Goal: Task Accomplishment & Management: Manage account settings

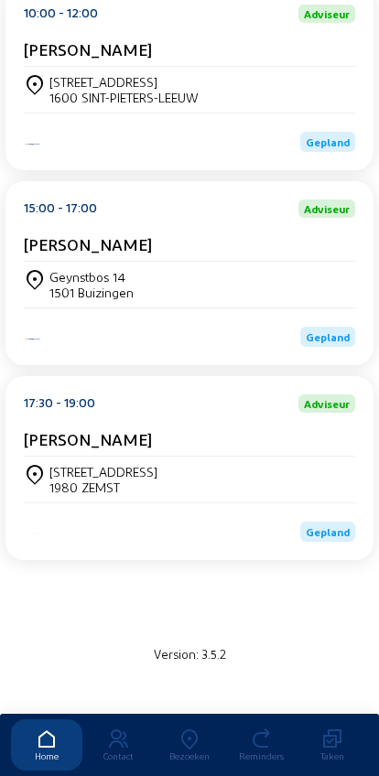
scroll to position [383, 0]
click at [77, 286] on div "1501 Buizingen" at bounding box center [91, 293] width 84 height 16
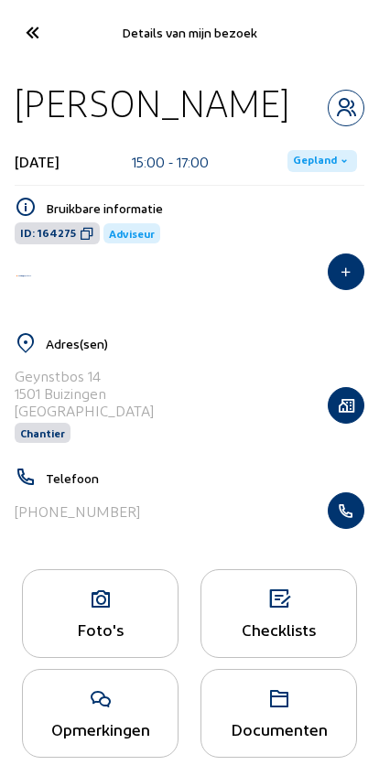
click at [99, 658] on div "Foto's" at bounding box center [100, 613] width 156 height 89
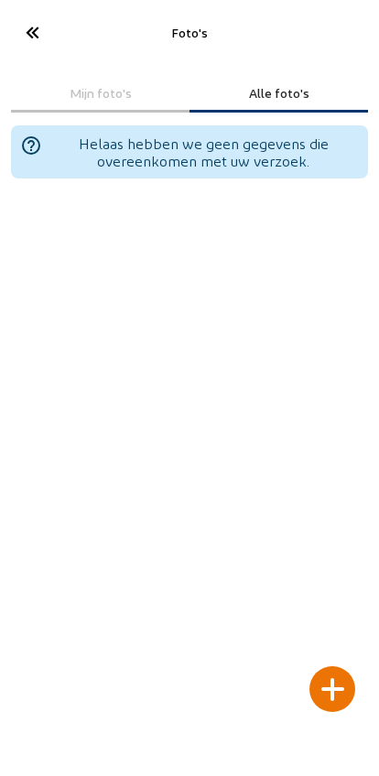
click at [331, 666] on div at bounding box center [332, 689] width 46 height 46
click at [319, 666] on div at bounding box center [332, 689] width 46 height 46
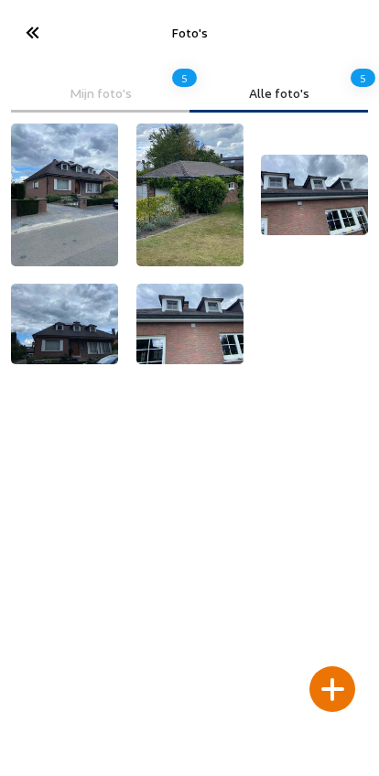
click at [44, 40] on icon at bounding box center [31, 32] width 30 height 32
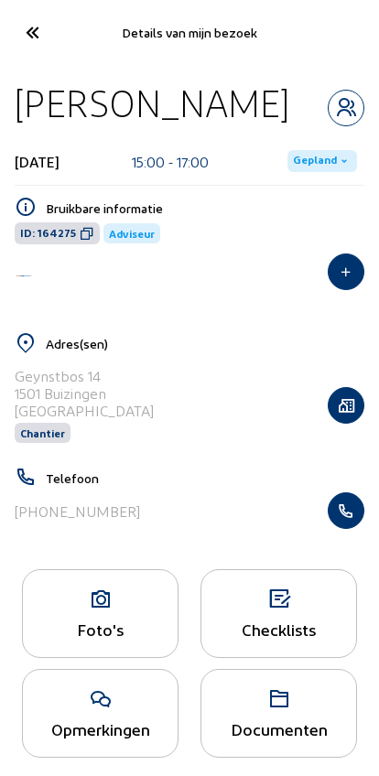
click at [315, 168] on span "Gepland" at bounding box center [315, 161] width 44 height 15
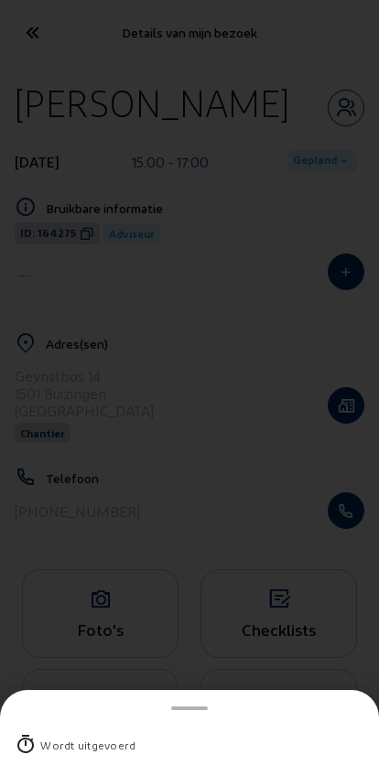
click at [57, 736] on div "Wordt uitgevoerd" at bounding box center [87, 745] width 95 height 18
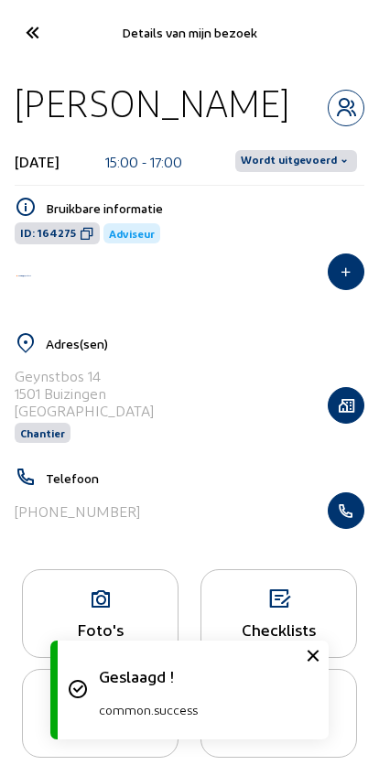
click at [312, 168] on span "Wordt uitgevoerd" at bounding box center [289, 161] width 96 height 15
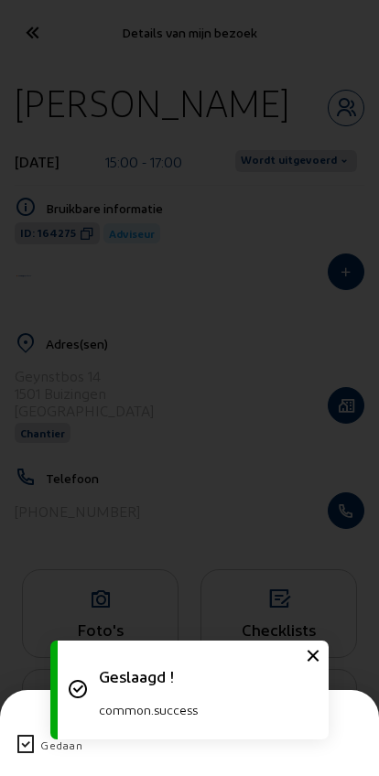
click at [18, 734] on icon at bounding box center [26, 745] width 22 height 22
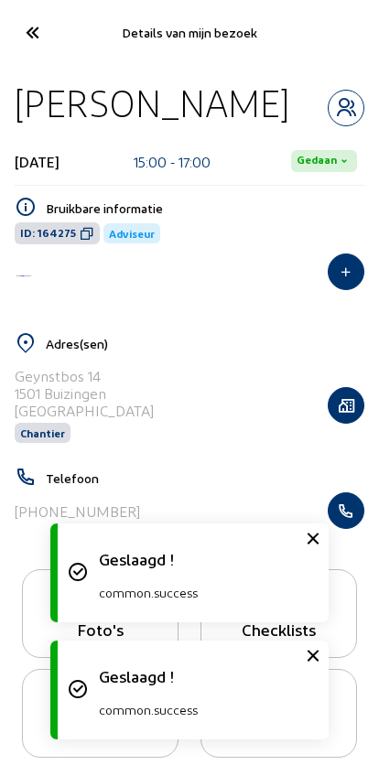
click at [36, 30] on icon at bounding box center [31, 32] width 30 height 32
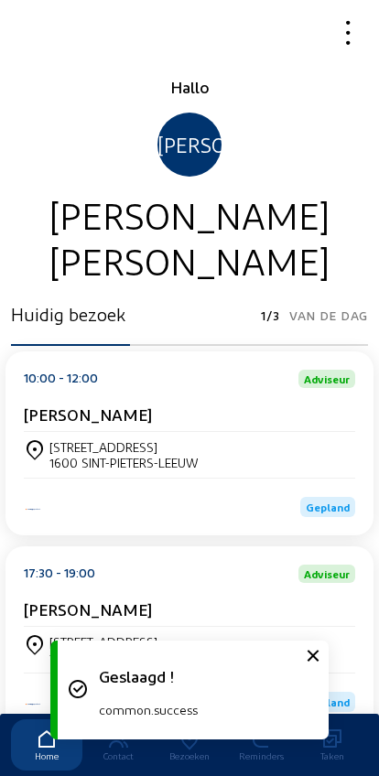
click at [80, 462] on div "1600 SINT-PIETERS-LEEUW" at bounding box center [123, 463] width 149 height 16
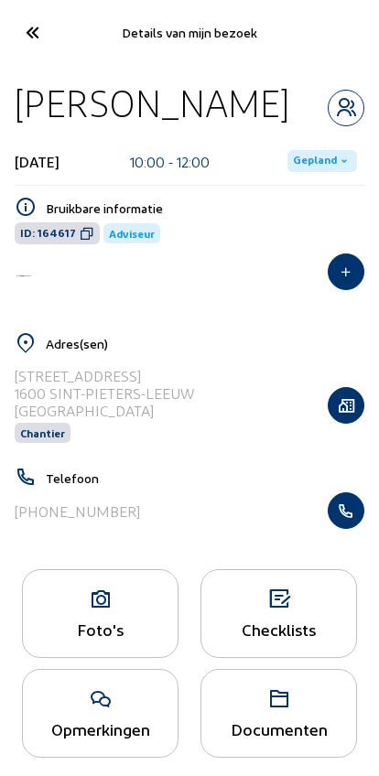
click at [84, 623] on div "Foto's" at bounding box center [100, 613] width 156 height 89
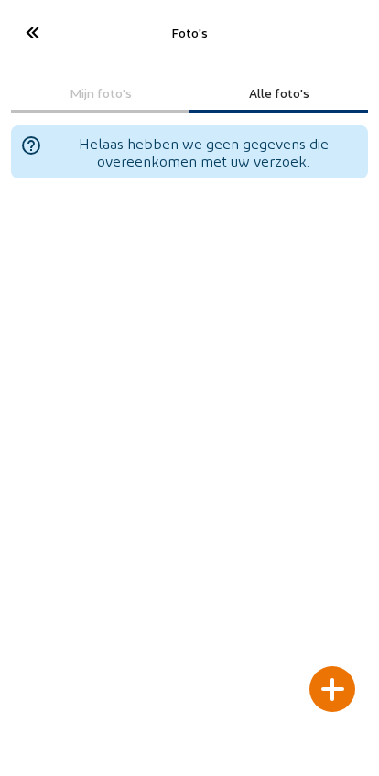
click at [333, 666] on div at bounding box center [332, 689] width 46 height 46
click at [34, 40] on icon at bounding box center [31, 32] width 30 height 32
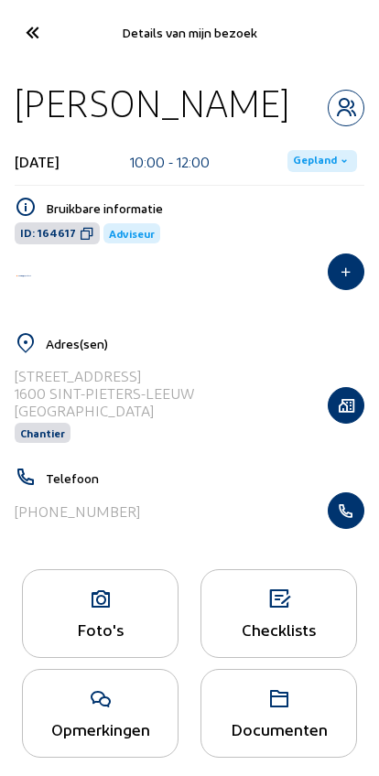
click at [26, 41] on icon at bounding box center [31, 32] width 30 height 32
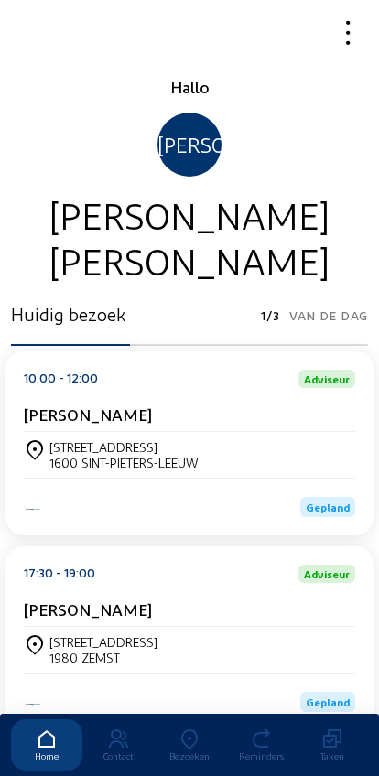
click at [82, 440] on div "[STREET_ADDRESS][PERSON_NAME]" at bounding box center [189, 455] width 331 height 46
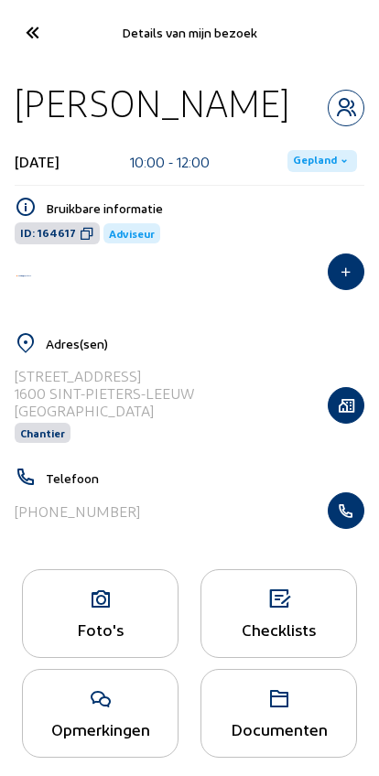
click at [329, 162] on span "Gepland" at bounding box center [315, 161] width 44 height 15
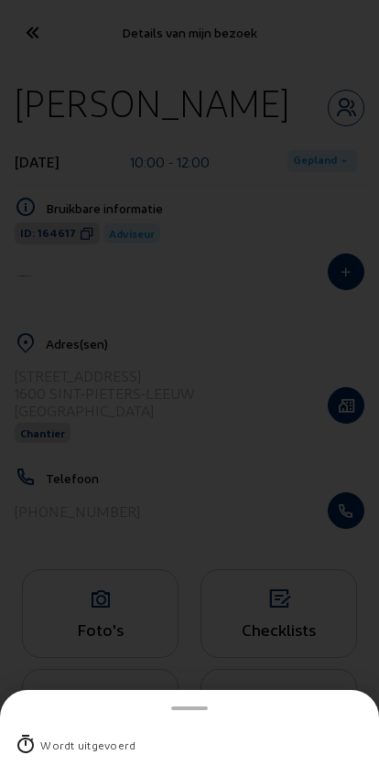
click at [49, 723] on div "Wordt uitgevoerd" at bounding box center [189, 745] width 349 height 48
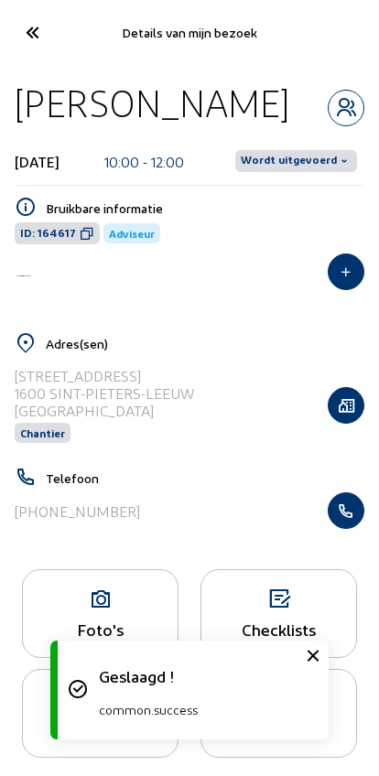
click at [309, 154] on span "Wordt uitgevoerd" at bounding box center [289, 161] width 96 height 15
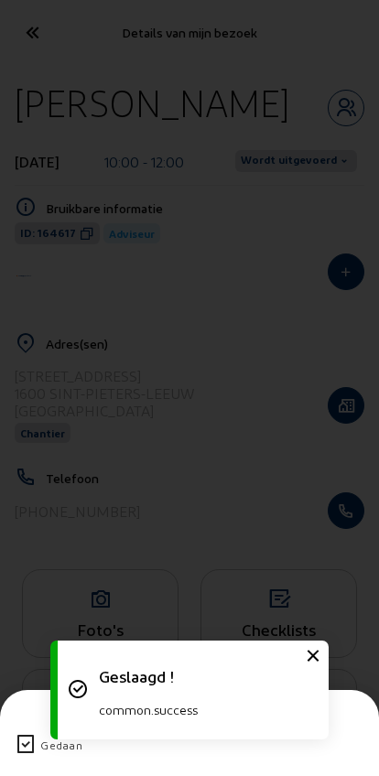
click at [28, 734] on icon at bounding box center [26, 745] width 22 height 22
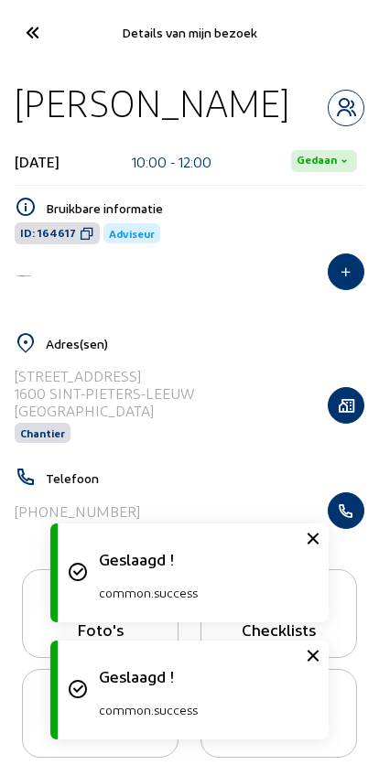
click at [32, 36] on icon at bounding box center [31, 32] width 30 height 32
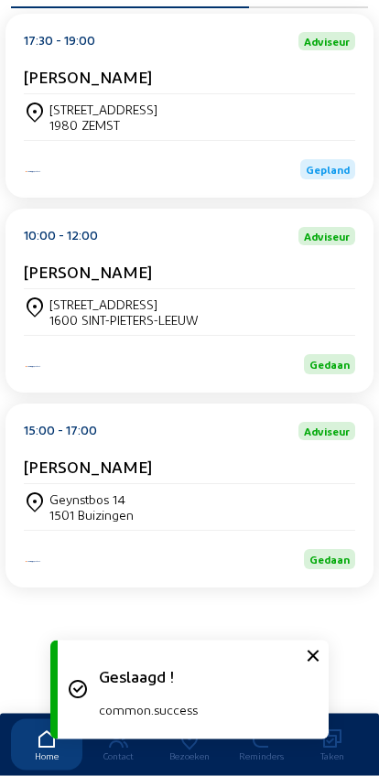
scroll to position [338, 0]
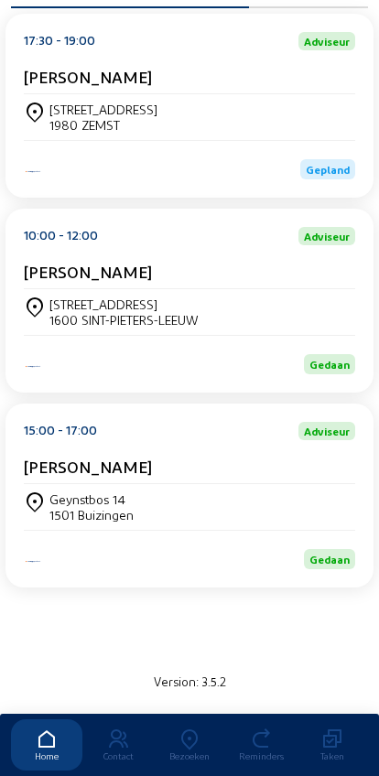
click at [71, 115] on div "[STREET_ADDRESS]" at bounding box center [103, 110] width 108 height 16
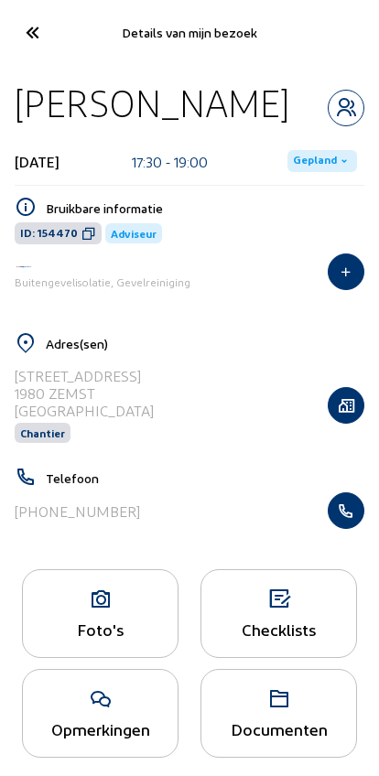
click at [360, 509] on icon "button" at bounding box center [345, 510] width 35 height 18
click at [33, 35] on icon at bounding box center [31, 32] width 30 height 32
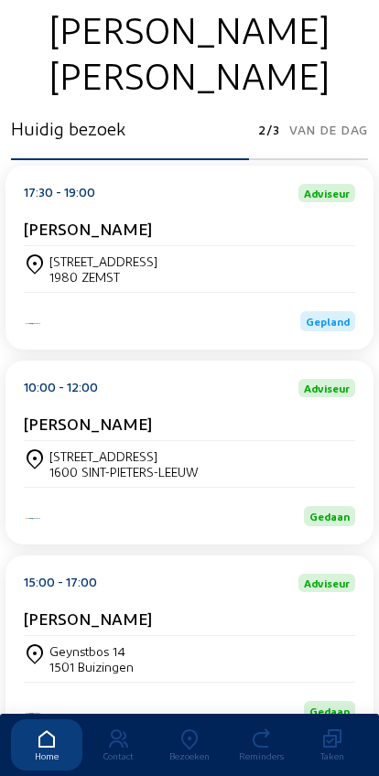
scroll to position [184, 0]
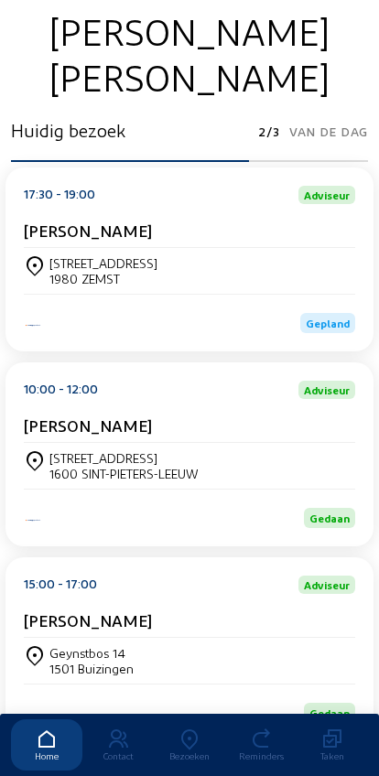
click at [192, 728] on icon at bounding box center [189, 739] width 71 height 22
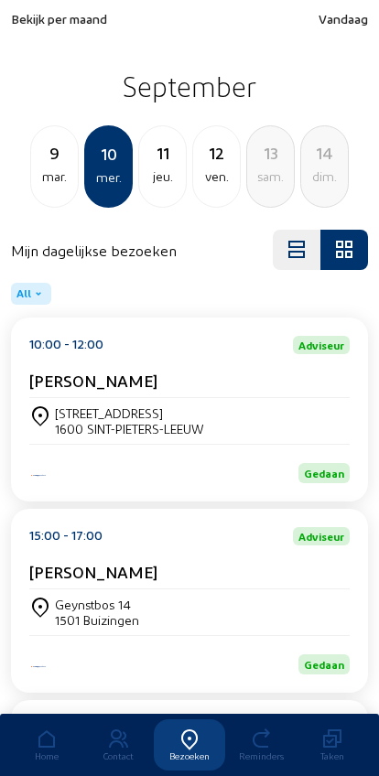
click at [48, 172] on div "mar." at bounding box center [54, 177] width 47 height 22
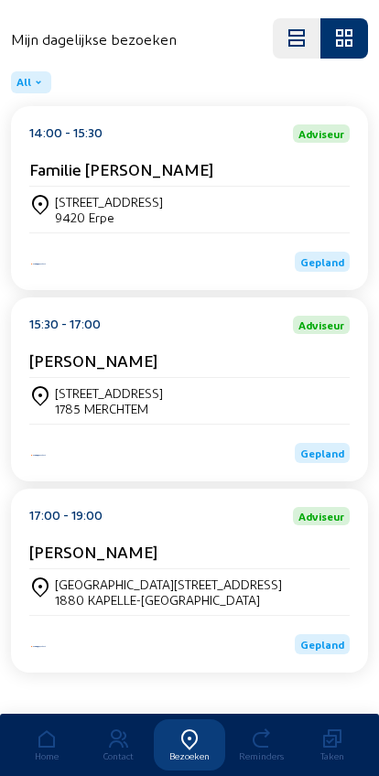
scroll to position [247, 0]
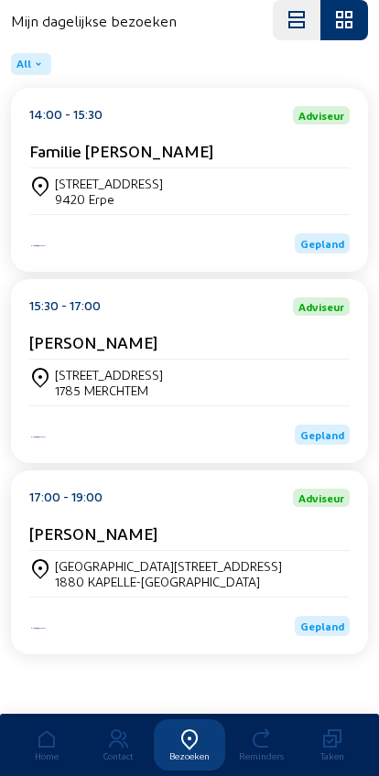
click at [100, 567] on div "[GEOGRAPHIC_DATA][STREET_ADDRESS]" at bounding box center [168, 566] width 227 height 16
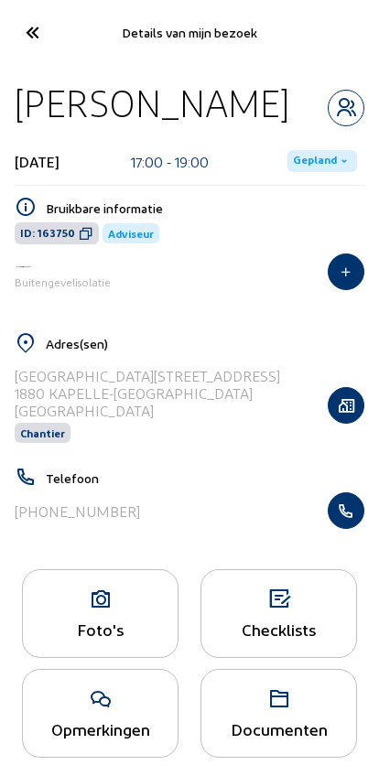
click at [314, 172] on span "Gepland" at bounding box center [322, 161] width 70 height 22
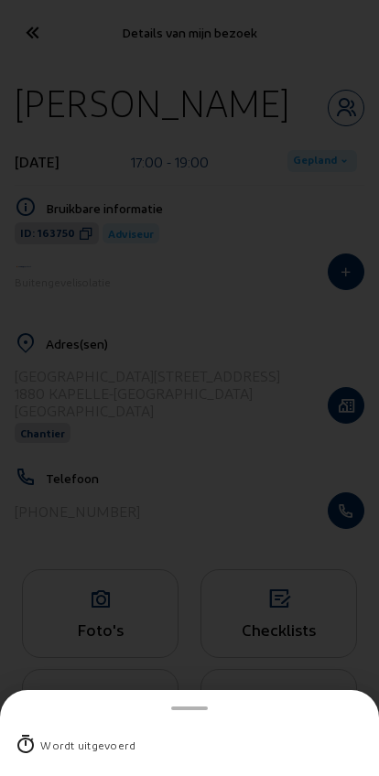
click at [57, 736] on div "Wordt uitgevoerd" at bounding box center [87, 745] width 95 height 18
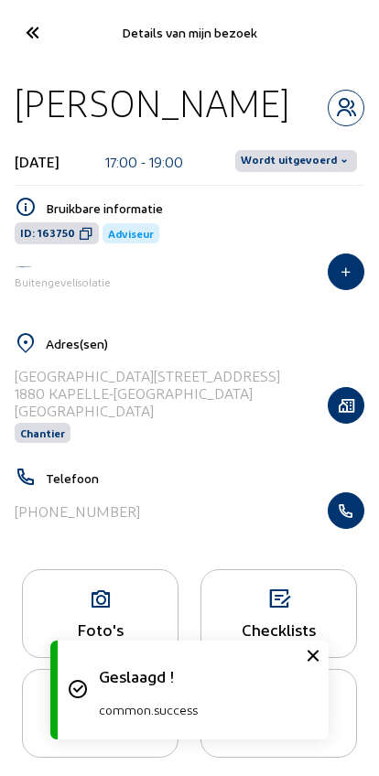
click at [312, 168] on span "Wordt uitgevoerd" at bounding box center [289, 161] width 96 height 15
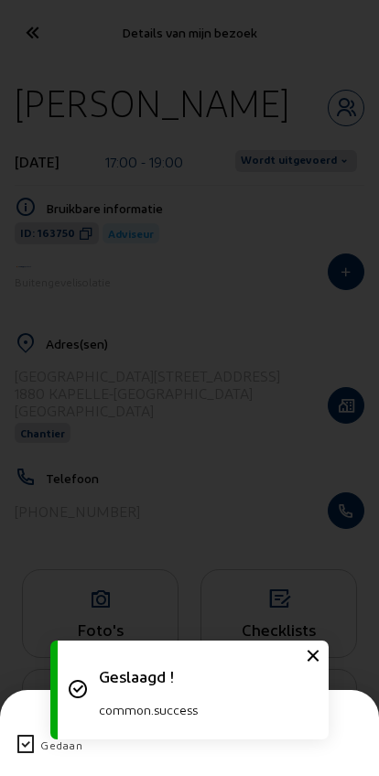
click at [24, 734] on icon at bounding box center [26, 745] width 22 height 22
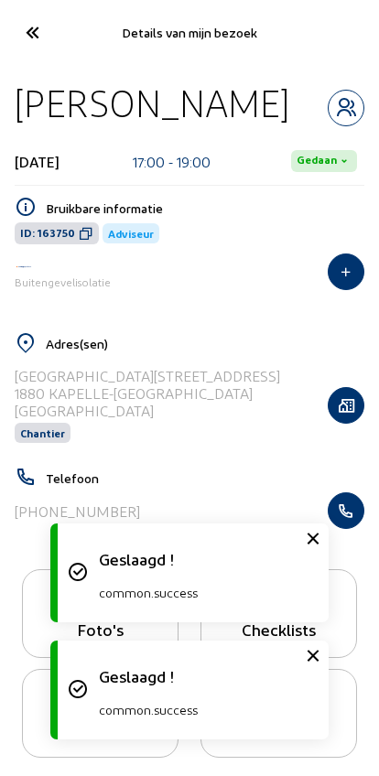
click at [33, 30] on icon at bounding box center [31, 32] width 30 height 32
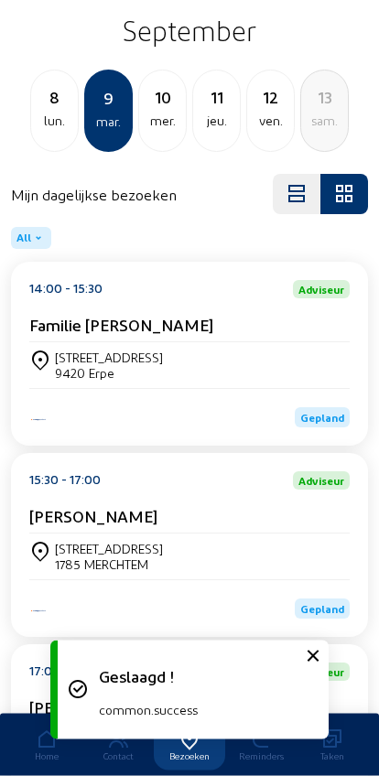
scroll to position [188, 0]
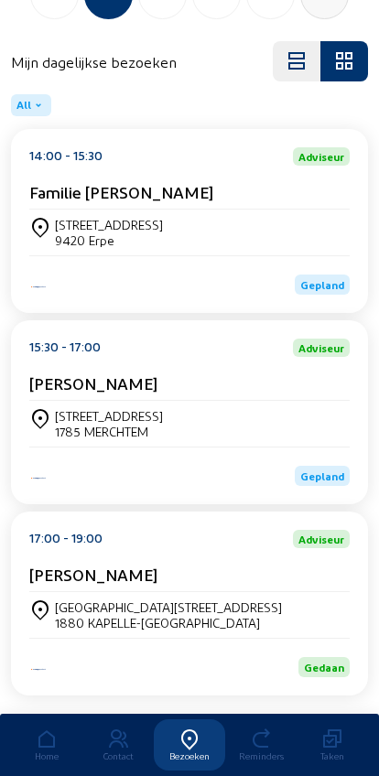
click at [81, 466] on div "Gepland" at bounding box center [189, 465] width 320 height 39
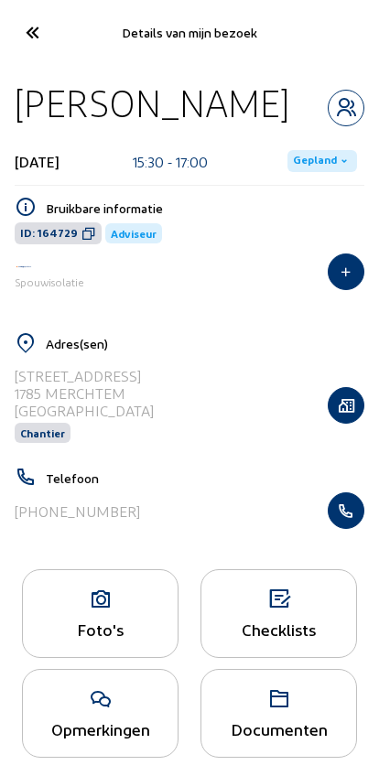
click at [309, 156] on span "Gepland" at bounding box center [315, 161] width 44 height 15
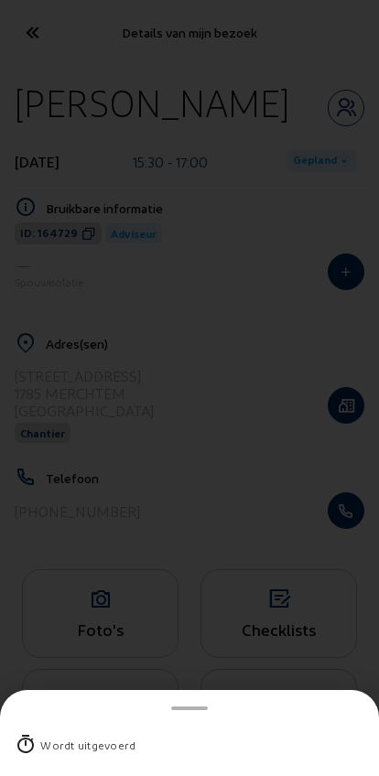
click at [51, 736] on div "Wordt uitgevoerd" at bounding box center [87, 745] width 95 height 18
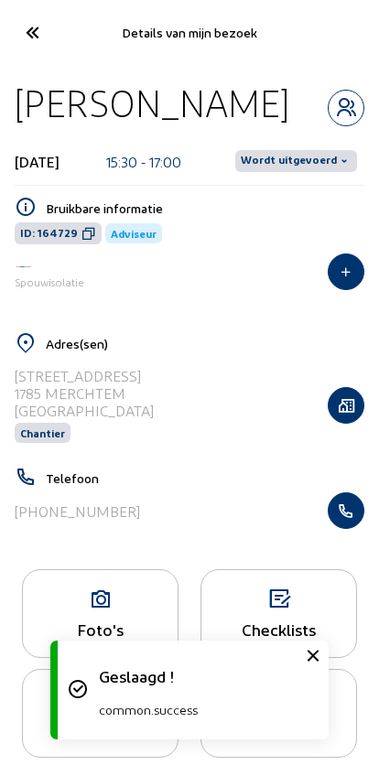
click at [310, 159] on span "Wordt uitgevoerd" at bounding box center [289, 161] width 96 height 15
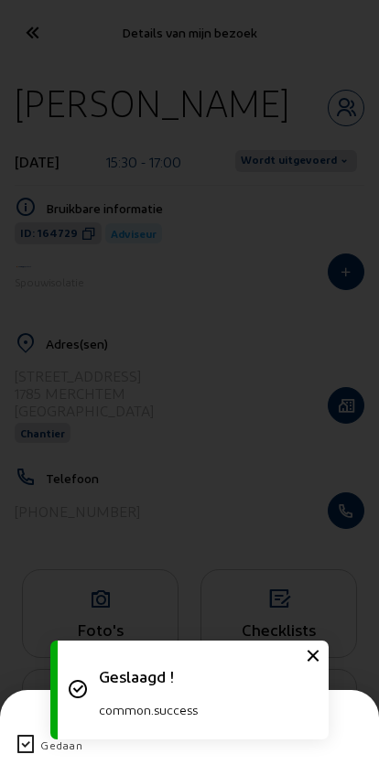
click at [19, 734] on icon at bounding box center [26, 745] width 22 height 22
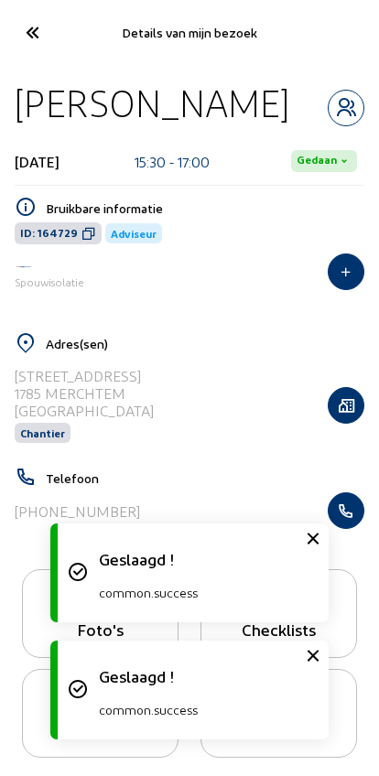
click at [35, 43] on icon at bounding box center [31, 32] width 30 height 32
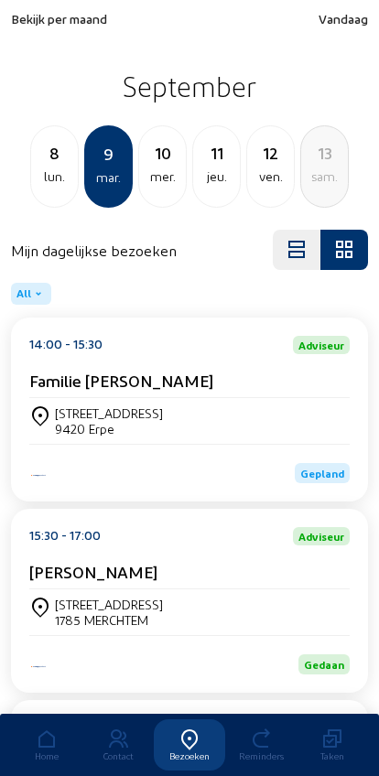
click at [137, 431] on div "9420 Erpe" at bounding box center [109, 429] width 108 height 16
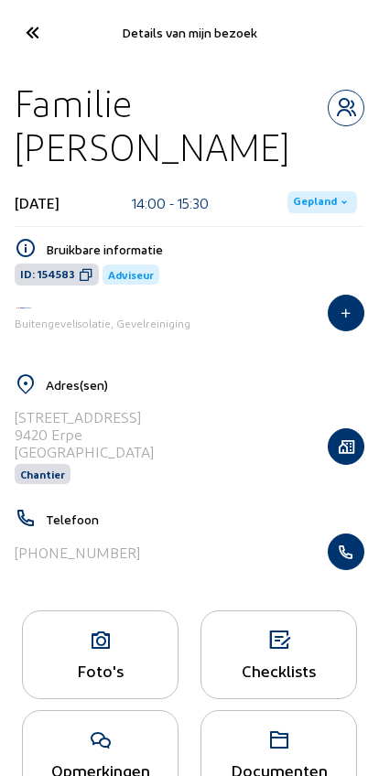
click at [319, 195] on span "Gepland" at bounding box center [315, 202] width 44 height 15
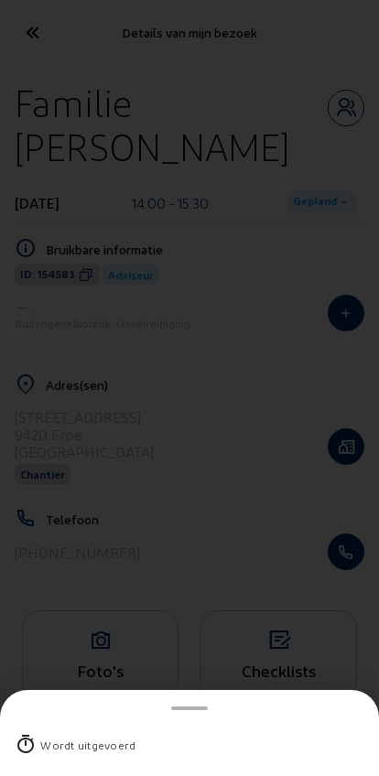
click at [46, 736] on div "Wordt uitgevoerd" at bounding box center [87, 745] width 95 height 18
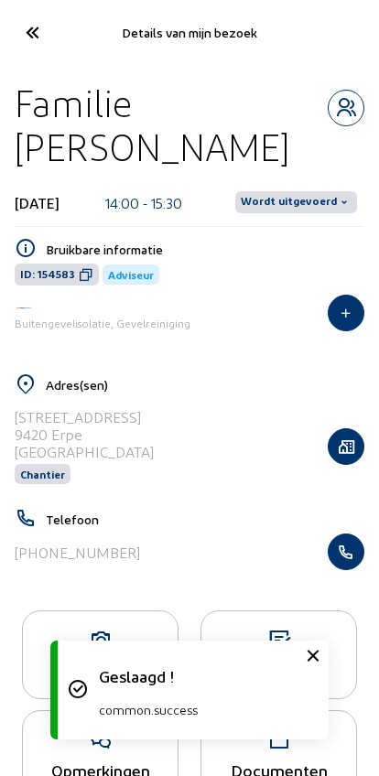
click at [315, 191] on span "Wordt uitgevoerd" at bounding box center [296, 202] width 122 height 22
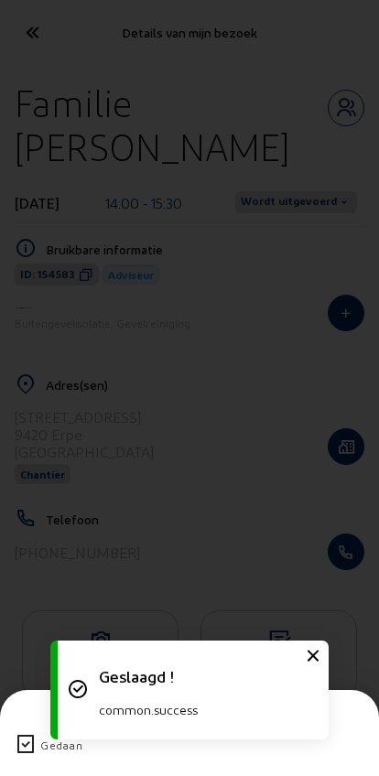
click at [23, 734] on icon at bounding box center [26, 745] width 22 height 22
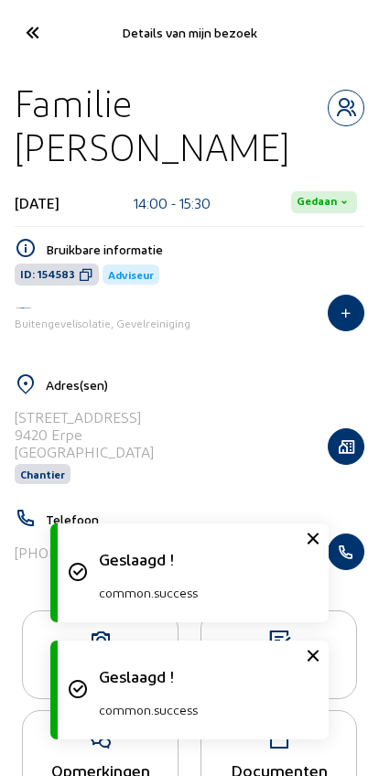
click at [49, 24] on cam-font-icon at bounding box center [31, 32] width 41 height 43
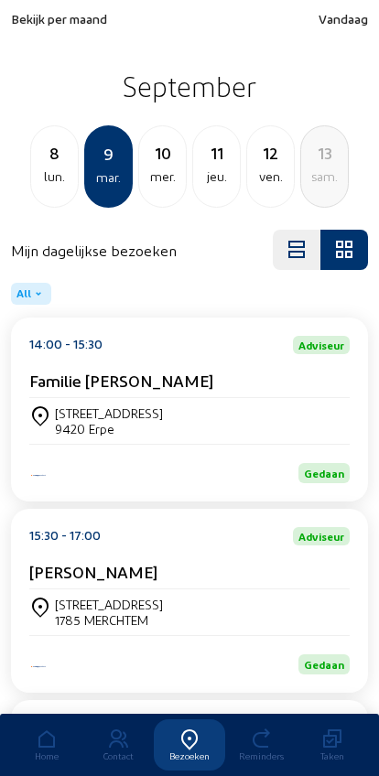
click at [54, 158] on div "8" at bounding box center [54, 153] width 47 height 26
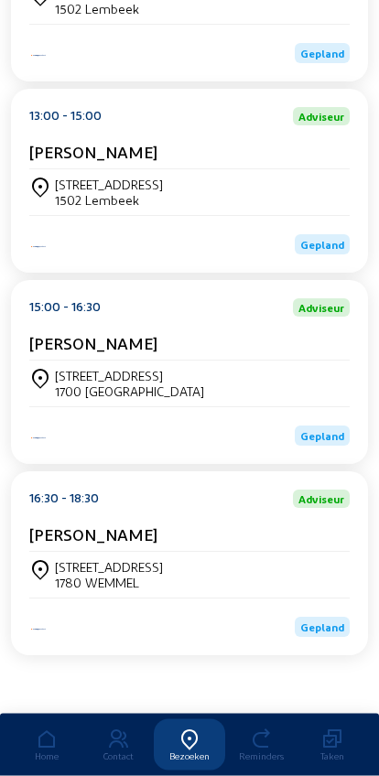
scroll to position [423, 0]
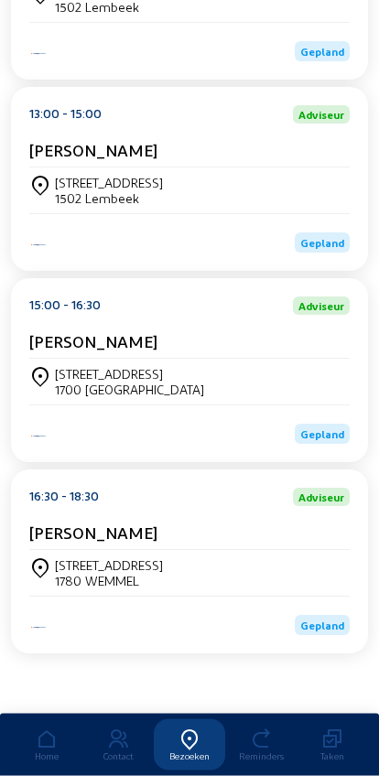
click at [81, 360] on div "[PERSON_NAME]" at bounding box center [189, 345] width 320 height 27
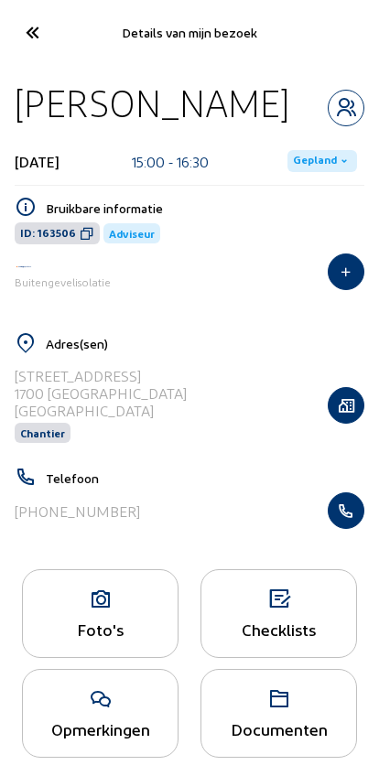
click at [98, 610] on icon at bounding box center [100, 599] width 155 height 22
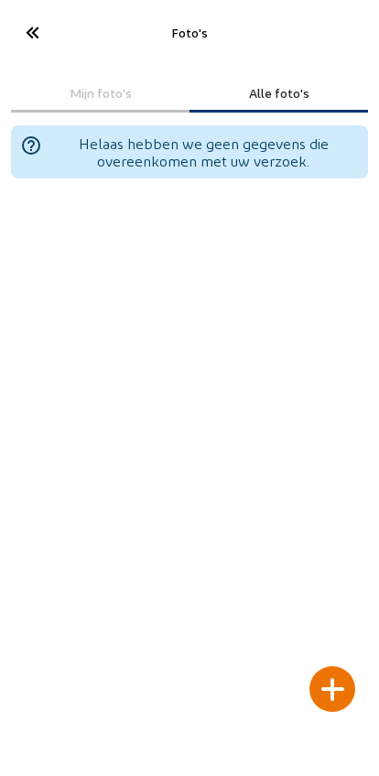
click at [337, 666] on div at bounding box center [332, 689] width 46 height 46
click at [332, 678] on div at bounding box center [332, 689] width 46 height 46
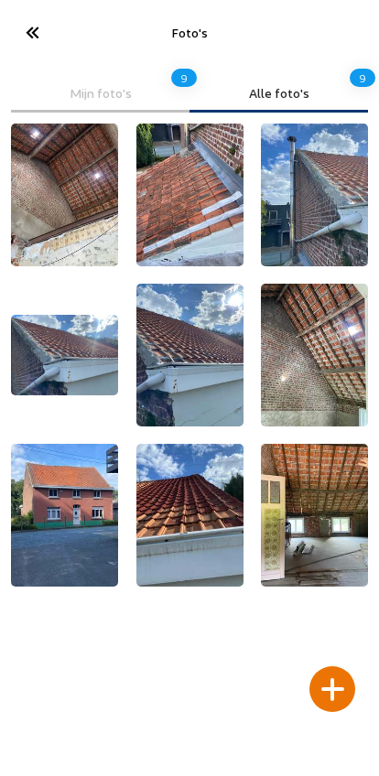
click at [17, 23] on icon at bounding box center [31, 32] width 30 height 32
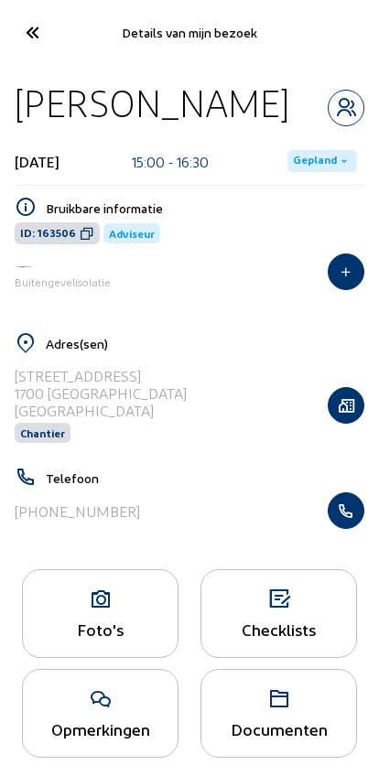
click at [16, 41] on icon at bounding box center [31, 32] width 30 height 32
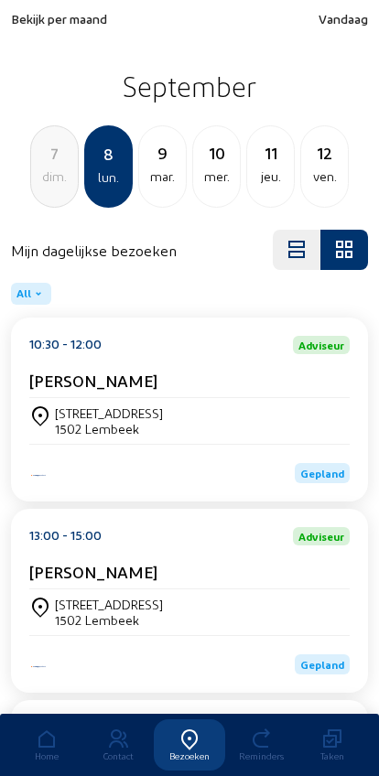
click at [89, 410] on div "[STREET_ADDRESS]" at bounding box center [109, 413] width 108 height 16
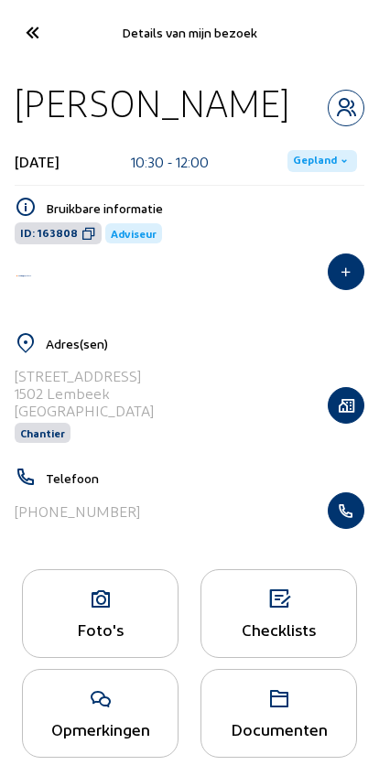
click at [316, 151] on span "Gepland" at bounding box center [322, 161] width 70 height 22
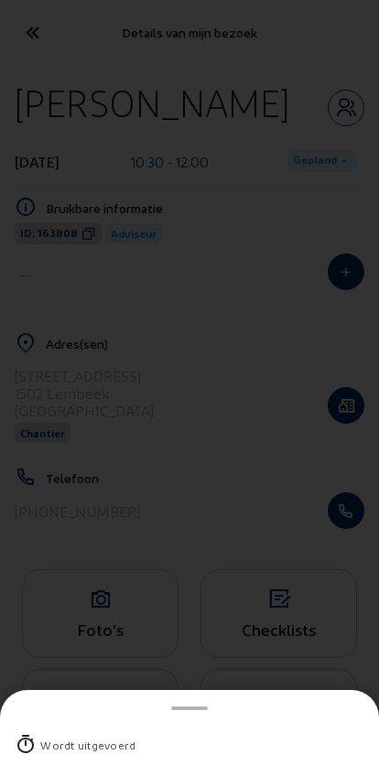
click at [39, 721] on div "Wordt uitgevoerd" at bounding box center [189, 745] width 349 height 48
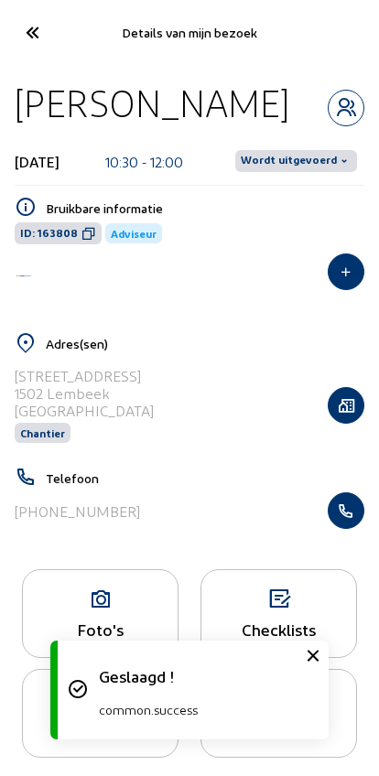
click at [300, 162] on span "Wordt uitgevoerd" at bounding box center [289, 161] width 96 height 15
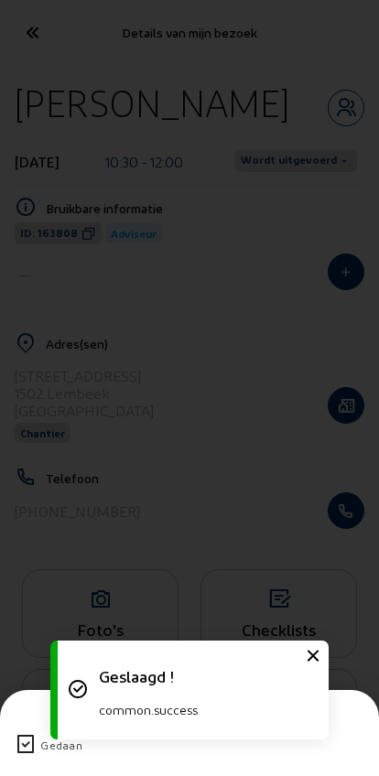
click at [15, 734] on icon at bounding box center [26, 745] width 22 height 22
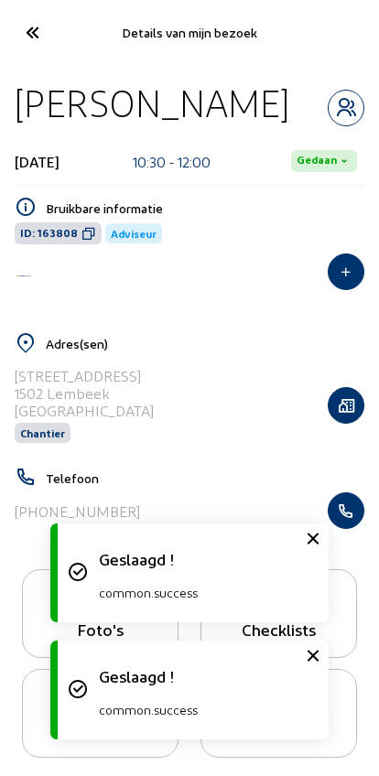
click at [28, 27] on icon at bounding box center [31, 32] width 30 height 32
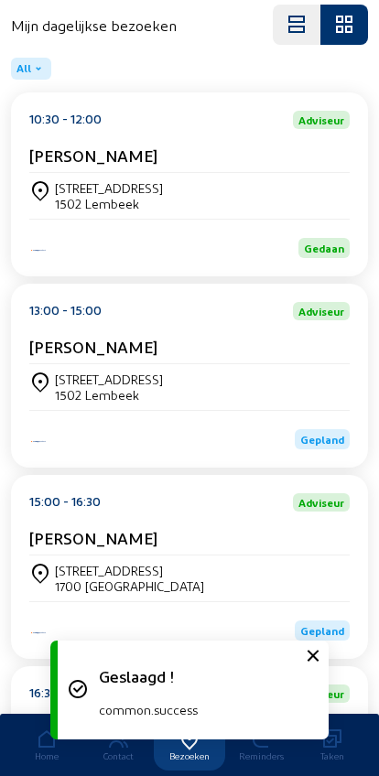
scroll to position [263, 0]
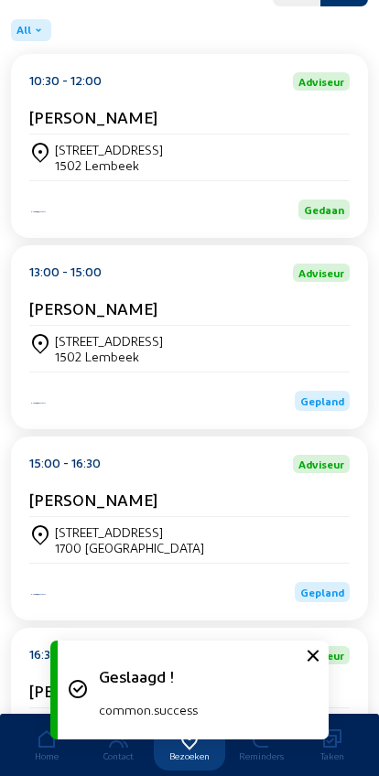
click at [84, 349] on div "Heidestraat 24" at bounding box center [109, 341] width 108 height 16
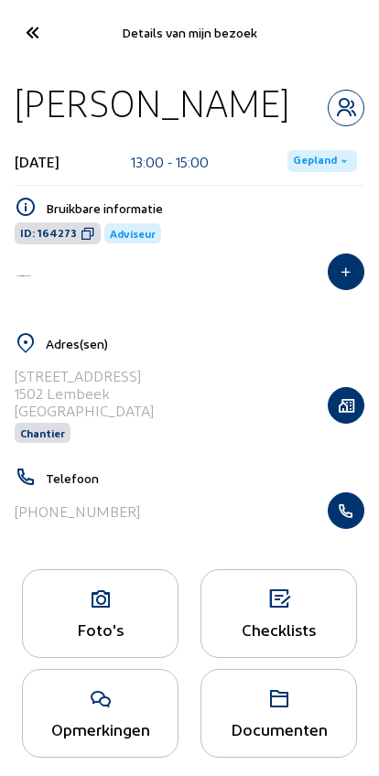
click at [309, 157] on span "Gepland" at bounding box center [315, 161] width 44 height 15
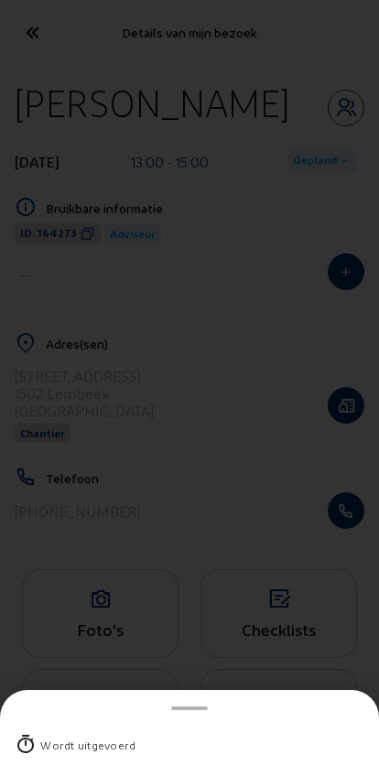
click at [39, 721] on div "Wordt uitgevoerd" at bounding box center [189, 745] width 349 height 48
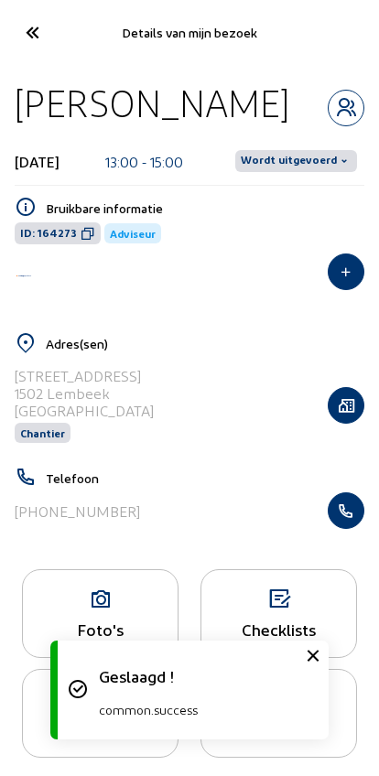
click at [299, 160] on span "Wordt uitgevoerd" at bounding box center [289, 161] width 96 height 15
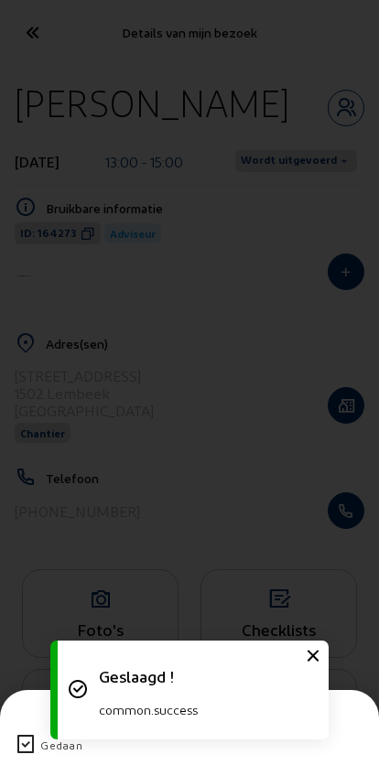
click at [29, 734] on icon at bounding box center [26, 745] width 22 height 22
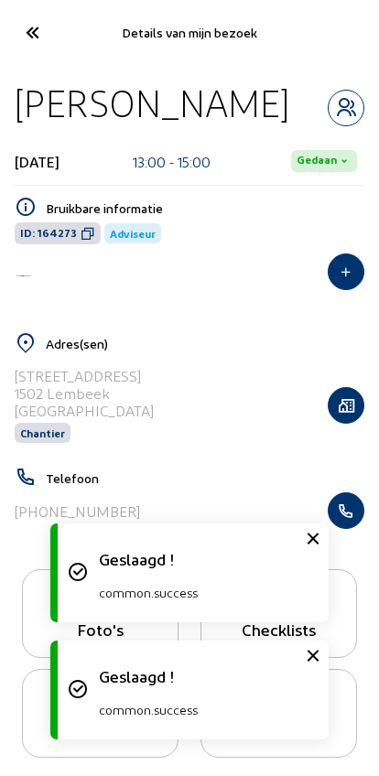
click at [38, 29] on icon at bounding box center [31, 32] width 30 height 32
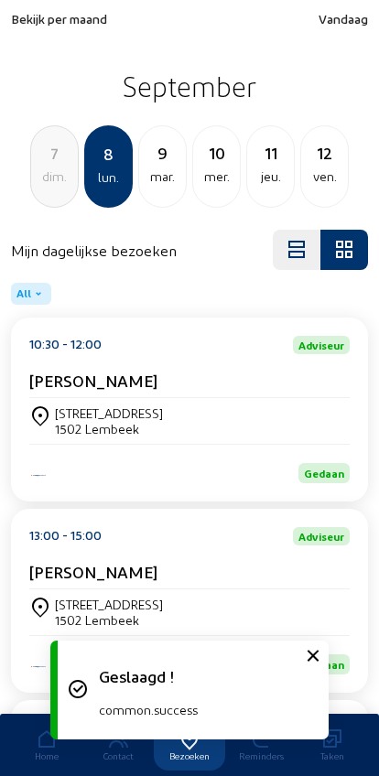
scroll to position [444, 0]
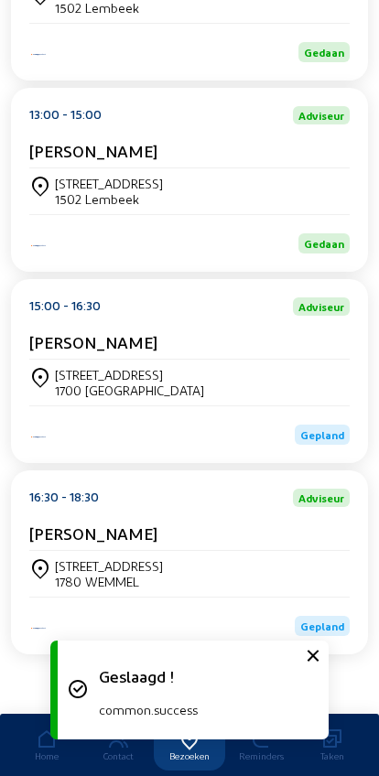
click at [94, 389] on div "1700 DILBEEK" at bounding box center [129, 390] width 149 height 16
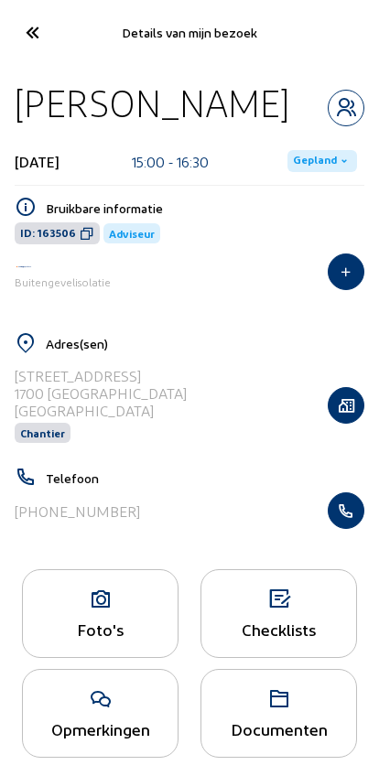
click at [304, 156] on span "Gepland" at bounding box center [315, 161] width 44 height 15
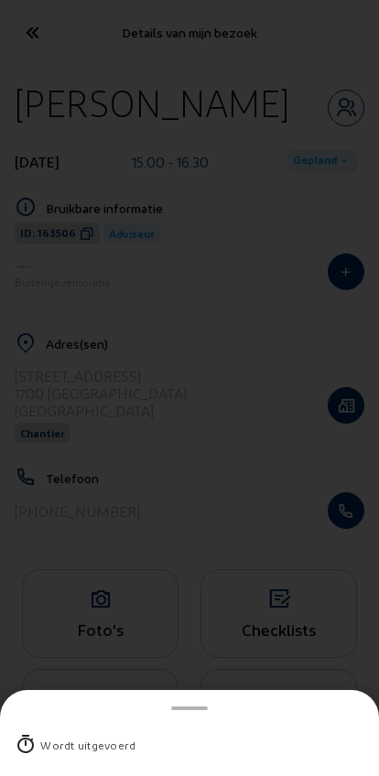
click at [41, 736] on div "Wordt uitgevoerd" at bounding box center [87, 745] width 95 height 18
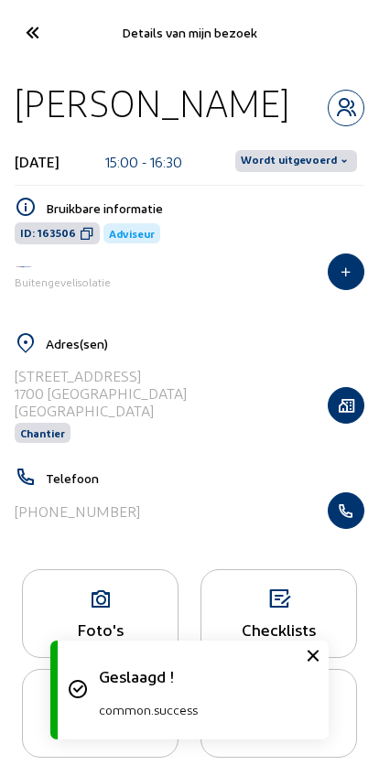
click at [311, 151] on span "Wordt uitgevoerd" at bounding box center [296, 161] width 122 height 22
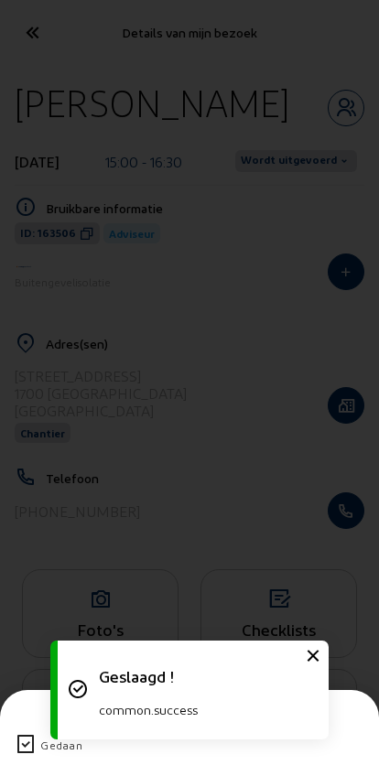
click at [27, 734] on icon at bounding box center [26, 745] width 22 height 22
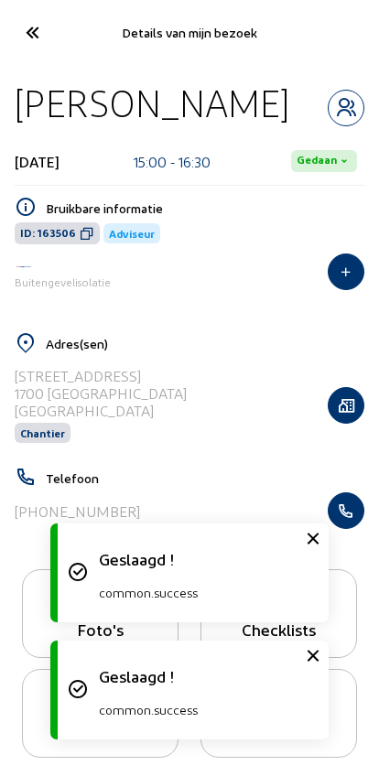
click at [40, 39] on icon at bounding box center [31, 32] width 30 height 32
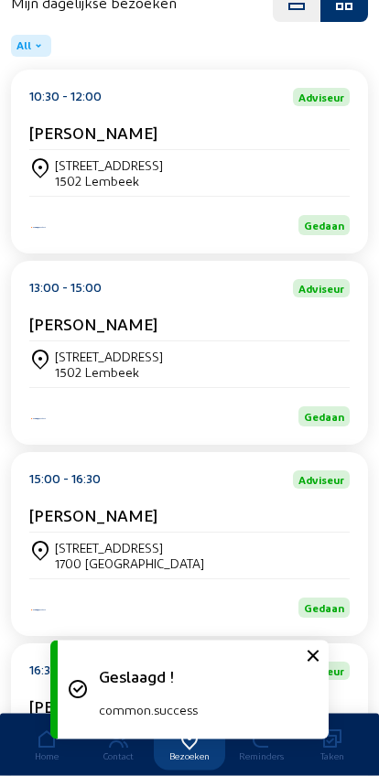
scroll to position [444, 0]
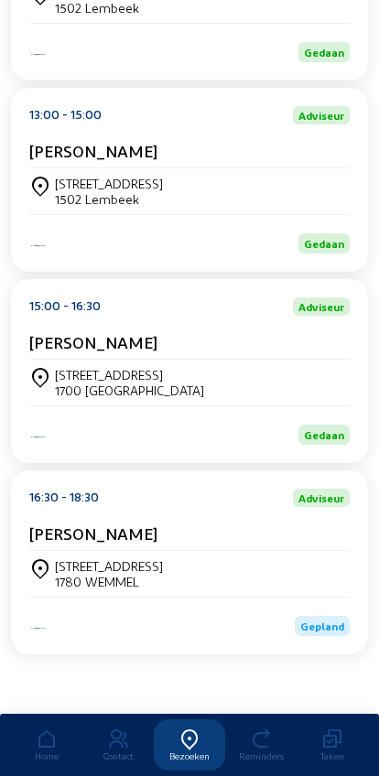
click at [100, 574] on div "1780 WEMMEL" at bounding box center [109, 582] width 108 height 16
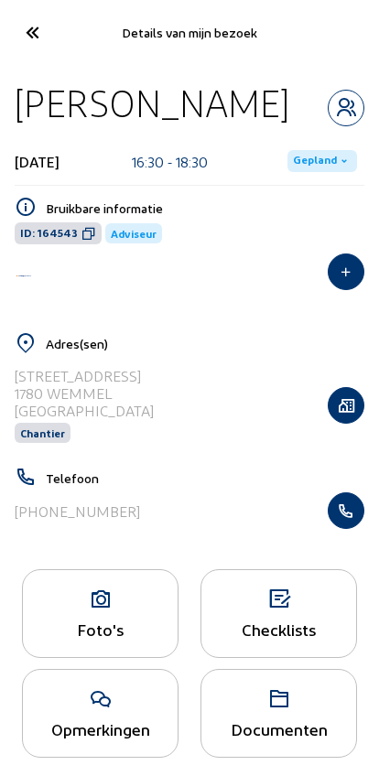
click at [303, 167] on span "Gepland" at bounding box center [315, 161] width 44 height 15
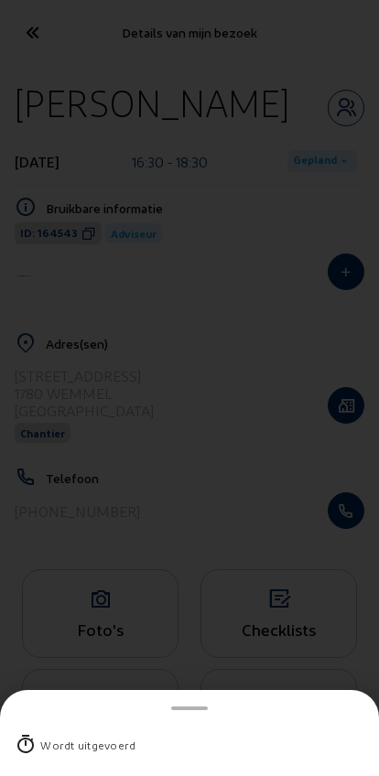
click at [57, 723] on div "Wordt uitgevoerd" at bounding box center [189, 745] width 349 height 48
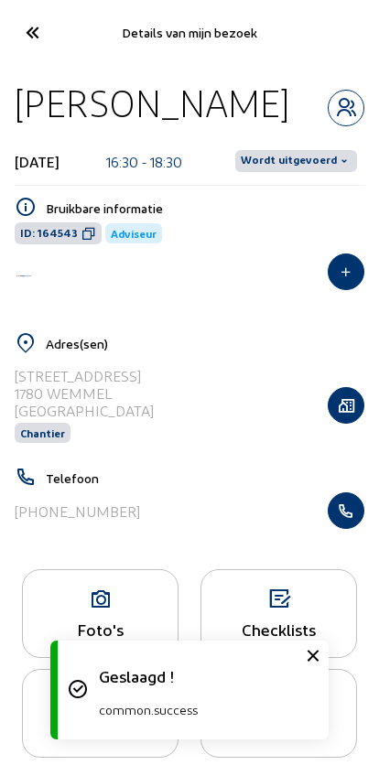
click at [285, 154] on span "Wordt uitgevoerd" at bounding box center [289, 161] width 96 height 15
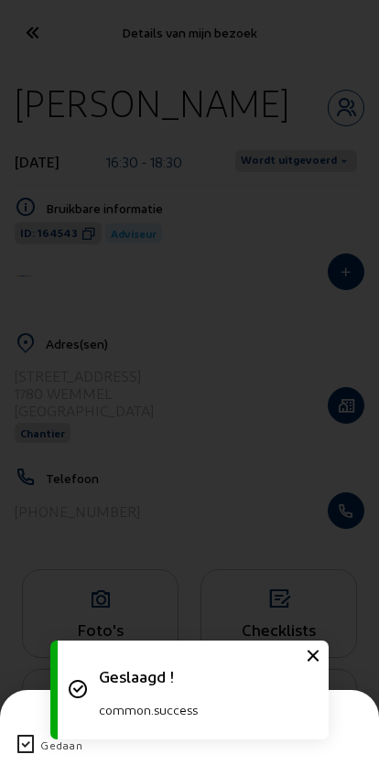
click at [15, 734] on icon at bounding box center [26, 745] width 22 height 22
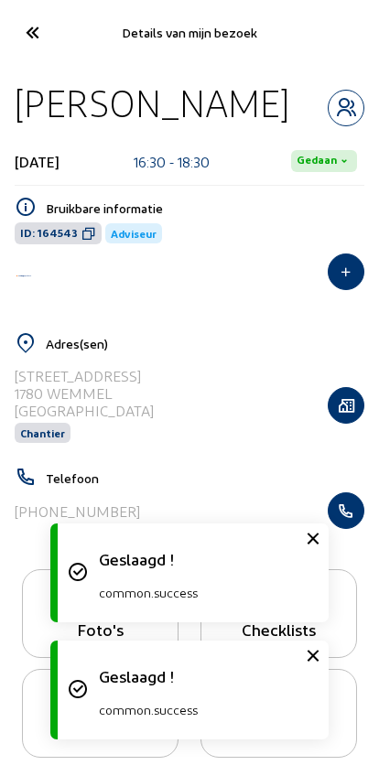
click at [39, 46] on icon at bounding box center [31, 32] width 30 height 32
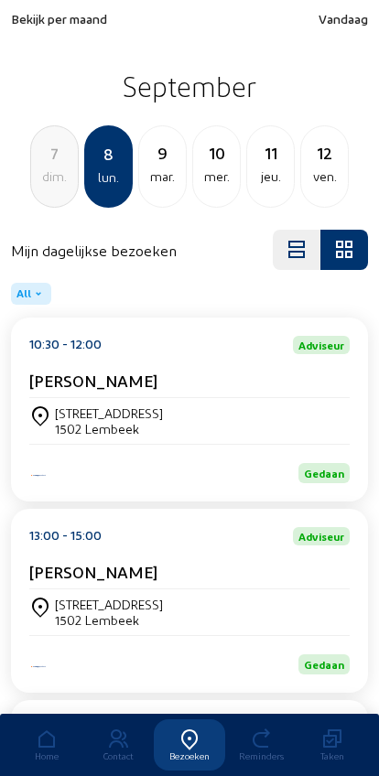
click at [161, 167] on div "mar." at bounding box center [162, 177] width 47 height 22
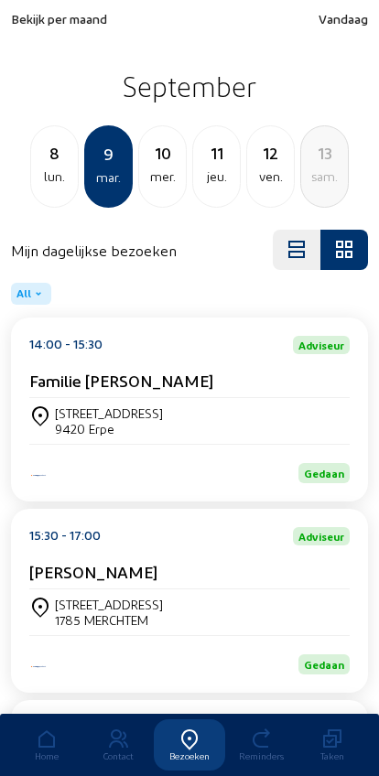
click at [159, 163] on div "10" at bounding box center [162, 153] width 47 height 26
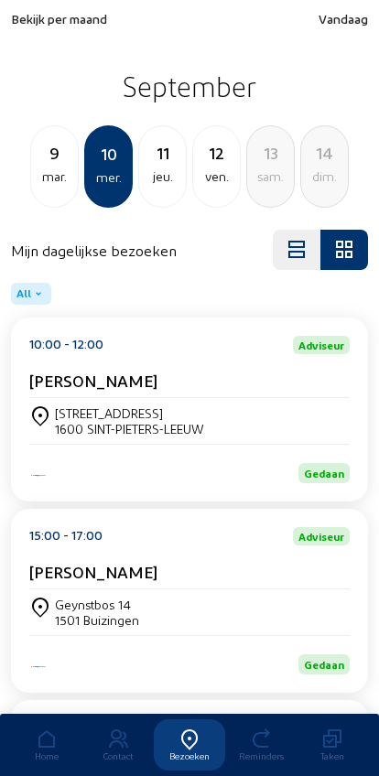
click at [150, 167] on div "jeu." at bounding box center [162, 177] width 47 height 22
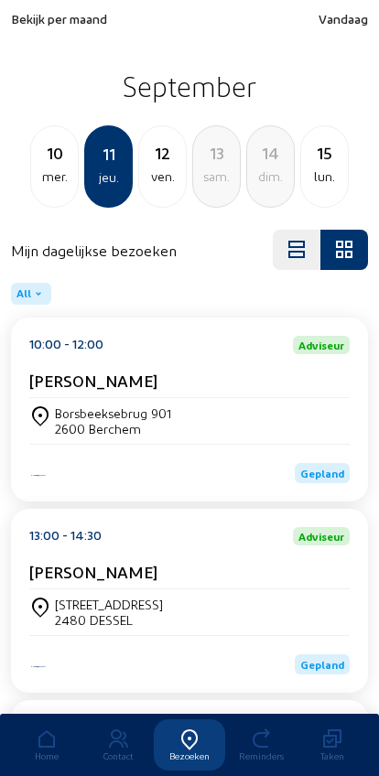
click at [152, 188] on div "12 ven." at bounding box center [162, 166] width 48 height 82
click at [43, 183] on div "jeu." at bounding box center [54, 177] width 47 height 22
click at [33, 25] on span "Bekijk per maand" at bounding box center [59, 19] width 96 height 16
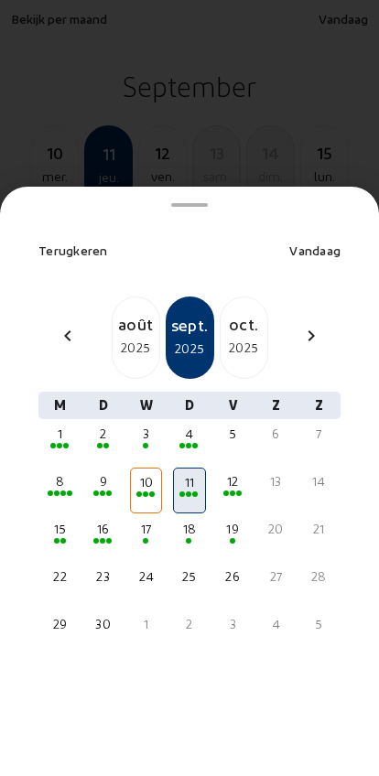
click at [130, 311] on div "août" at bounding box center [136, 324] width 47 height 26
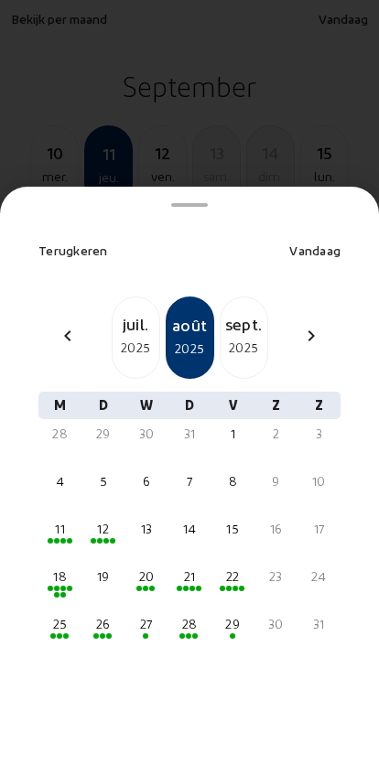
click at [58, 615] on div "25" at bounding box center [60, 624] width 28 height 18
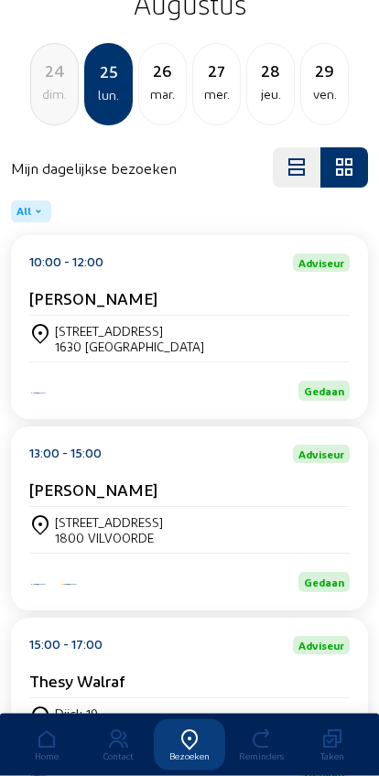
scroll to position [82, 0]
click at [67, 523] on div "Kievitlaan, 251" at bounding box center [109, 522] width 108 height 16
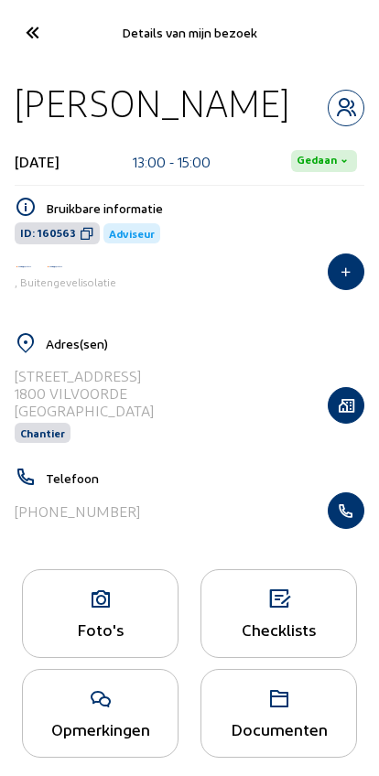
click at [362, 529] on div at bounding box center [346, 510] width 37 height 37
click at [347, 520] on icon "button" at bounding box center [345, 510] width 35 height 18
